Goal: Task Accomplishment & Management: Use online tool/utility

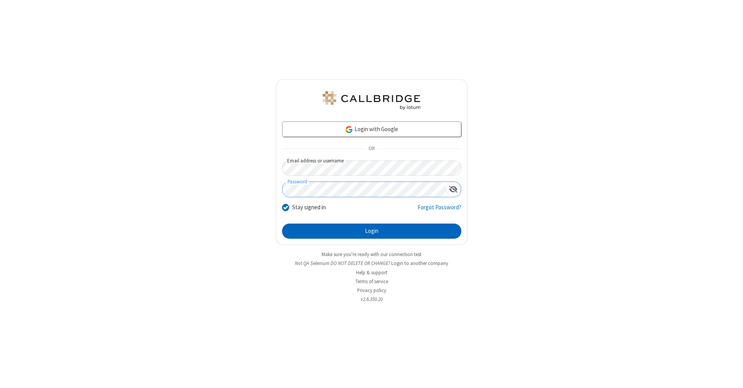
click at [372, 232] on button "Login" at bounding box center [371, 231] width 179 height 15
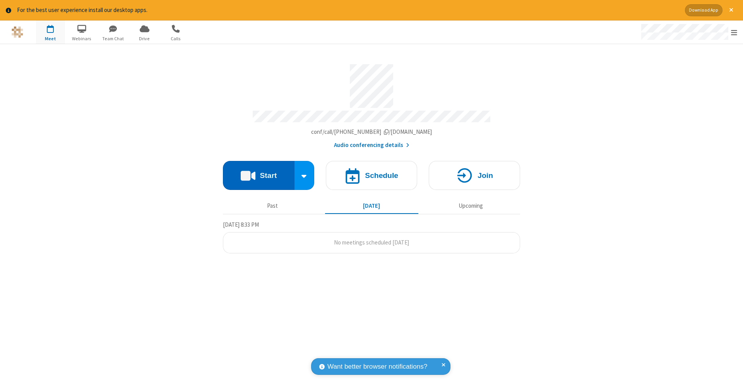
click at [259, 172] on button "Start" at bounding box center [259, 175] width 72 height 29
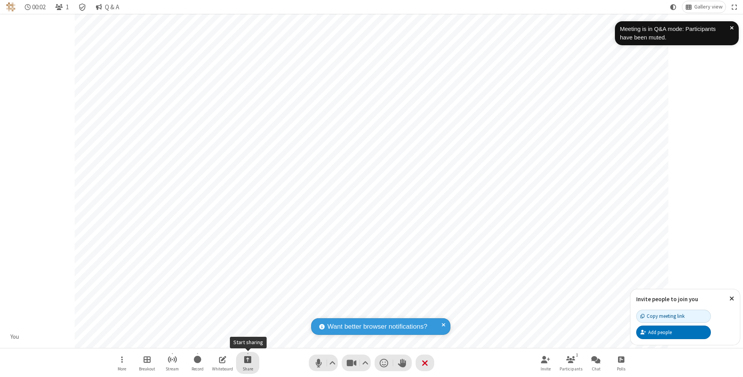
click at [247, 360] on span "Start sharing" at bounding box center [247, 360] width 7 height 10
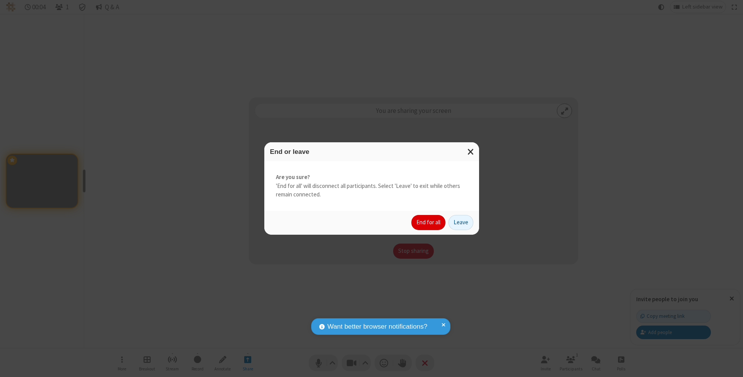
click at [429, 222] on button "End for all" at bounding box center [429, 222] width 34 height 15
